Goal: Task Accomplishment & Management: Manage account settings

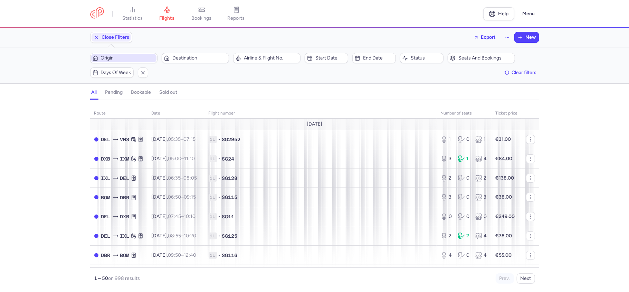
click at [142, 62] on span "Origin" at bounding box center [123, 58] width 65 height 8
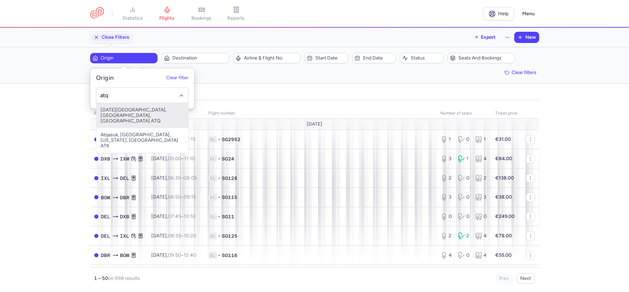
click at [155, 111] on span "[DATE][GEOGRAPHIC_DATA], [GEOGRAPHIC_DATA], [GEOGRAPHIC_DATA] ATQ" at bounding box center [142, 115] width 92 height 25
type input "atq"
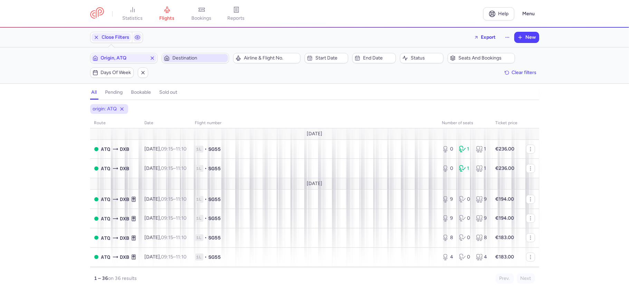
click at [209, 59] on span "Destination" at bounding box center [199, 58] width 54 height 6
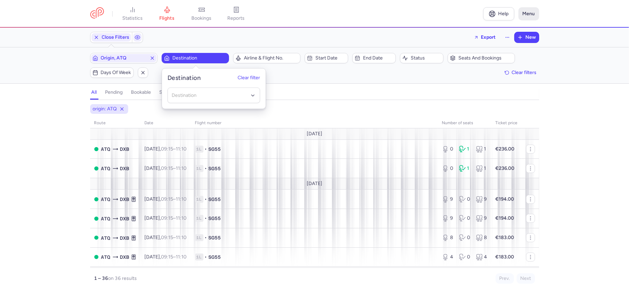
click at [530, 12] on button "Menu" at bounding box center [529, 13] width 21 height 13
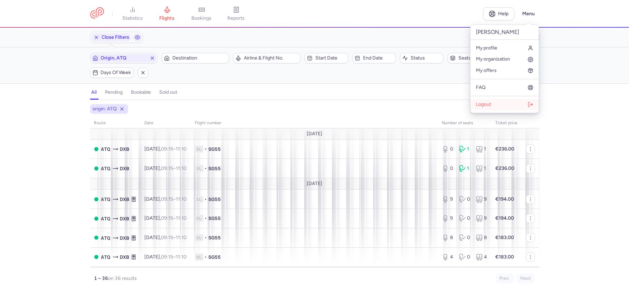
click at [483, 102] on span "Logout" at bounding box center [483, 105] width 15 height 6
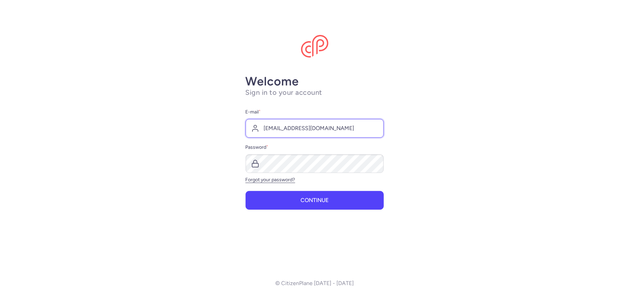
click at [310, 124] on input "[EMAIL_ADDRESS][DOMAIN_NAME]" at bounding box center [315, 128] width 138 height 19
type input "[EMAIL_ADDRESS][DOMAIN_NAME]"
click at [291, 195] on button "Continue" at bounding box center [315, 199] width 138 height 19
